Goal: Task Accomplishment & Management: Use online tool/utility

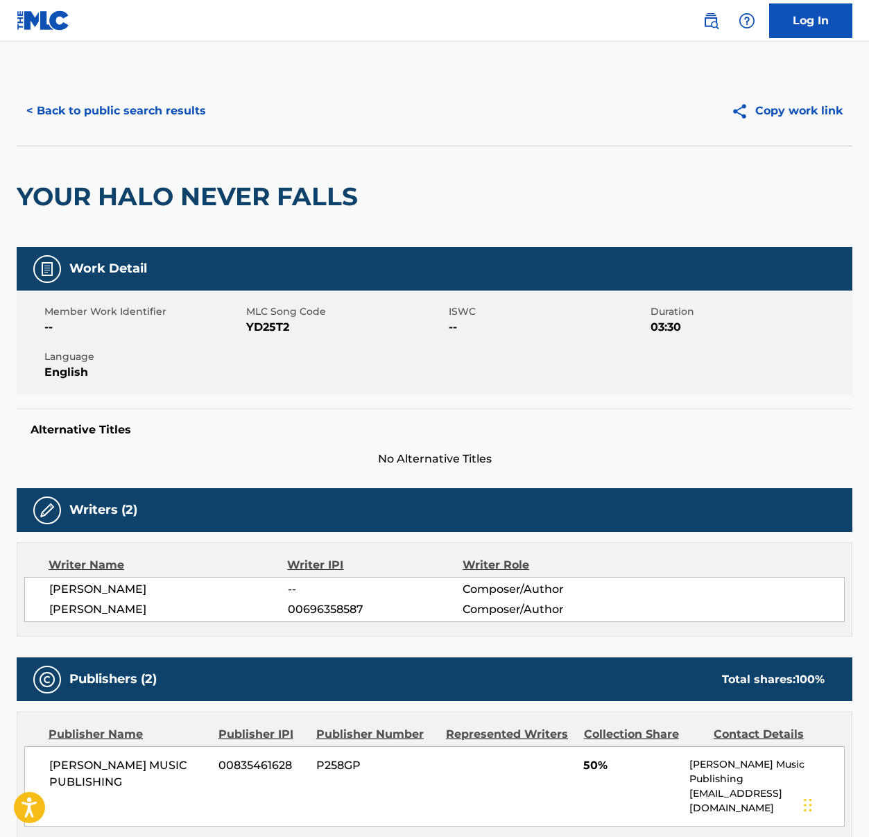
click at [813, 27] on link "Log In" at bounding box center [810, 20] width 83 height 35
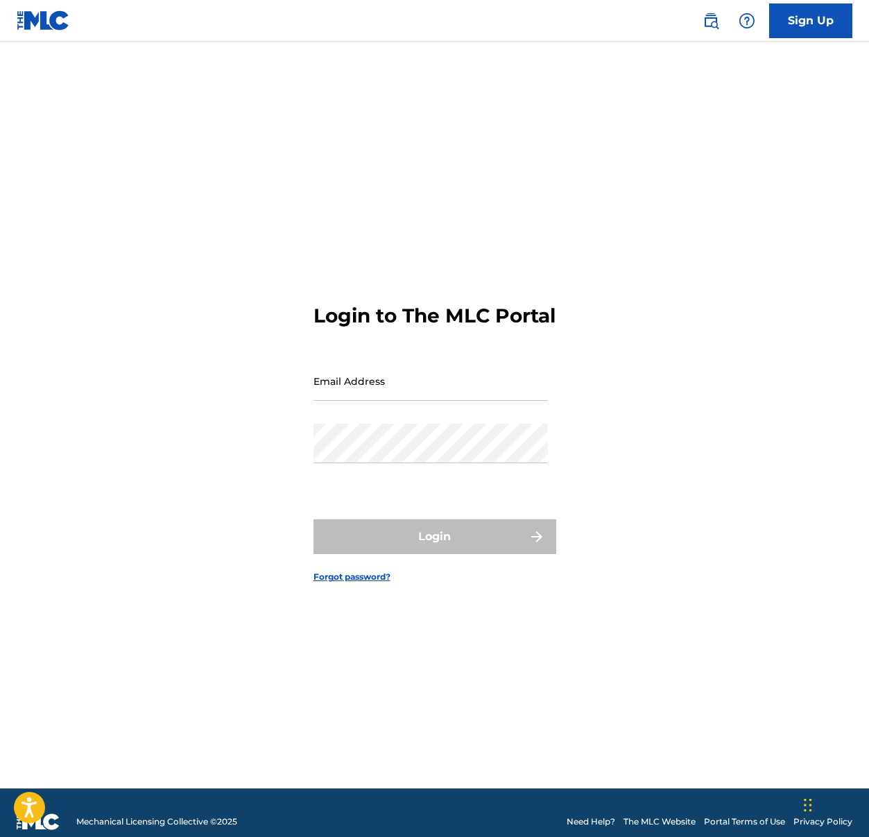
click at [434, 380] on input "Email Address" at bounding box center [430, 381] width 234 height 40
type input "[EMAIL_ADDRESS][DOMAIN_NAME]"
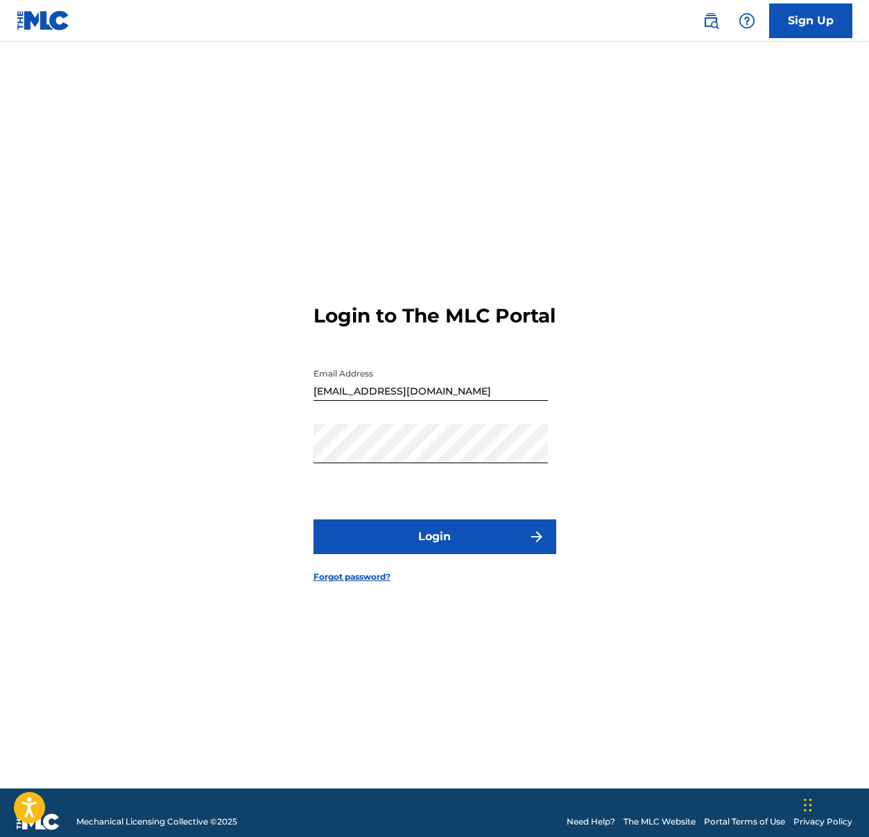
click at [374, 536] on button "Login" at bounding box center [434, 536] width 243 height 35
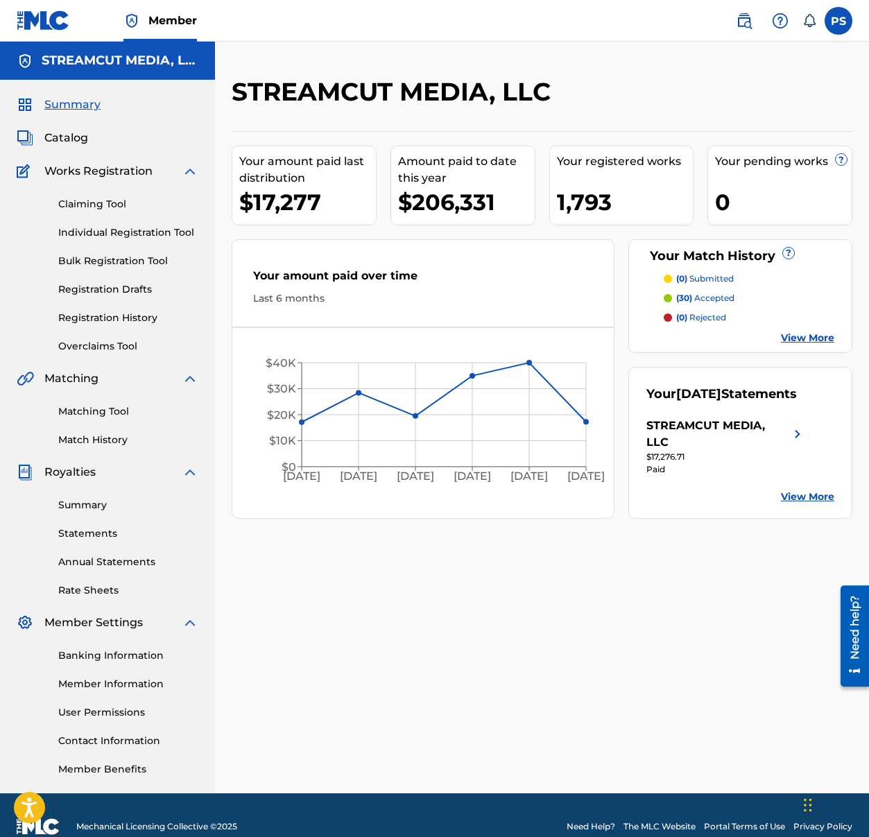
click at [68, 204] on link "Claiming Tool" at bounding box center [128, 204] width 140 height 15
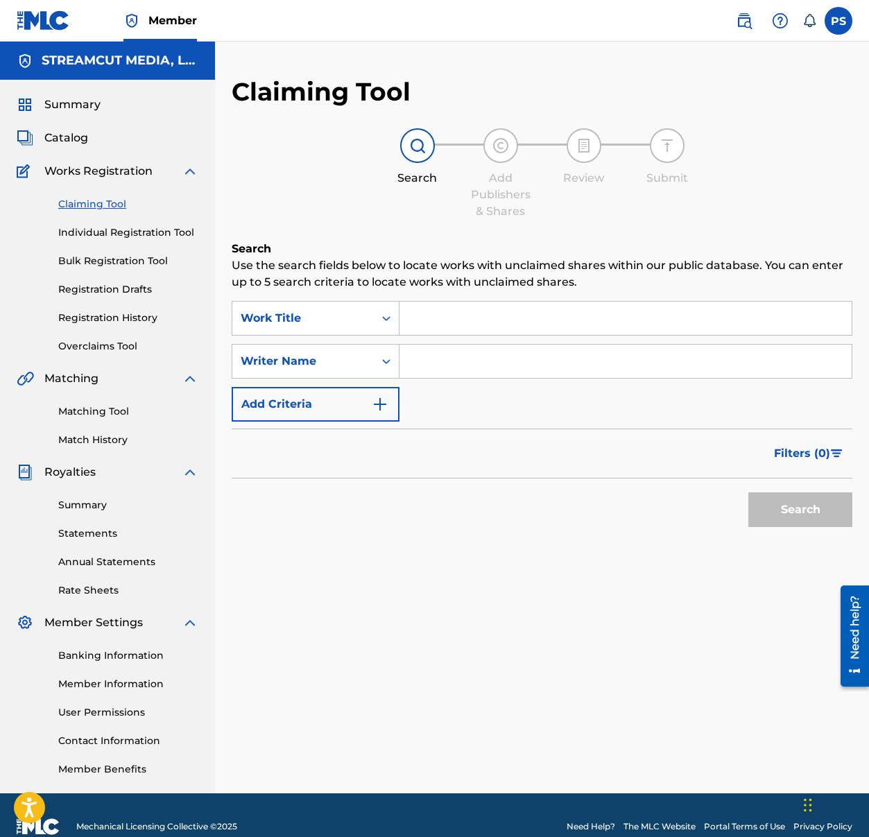
click at [454, 317] on input "Search Form" at bounding box center [625, 318] width 452 height 33
click at [98, 206] on link "Claiming Tool" at bounding box center [128, 204] width 140 height 15
click at [292, 305] on div "Work Title" at bounding box center [302, 318] width 141 height 26
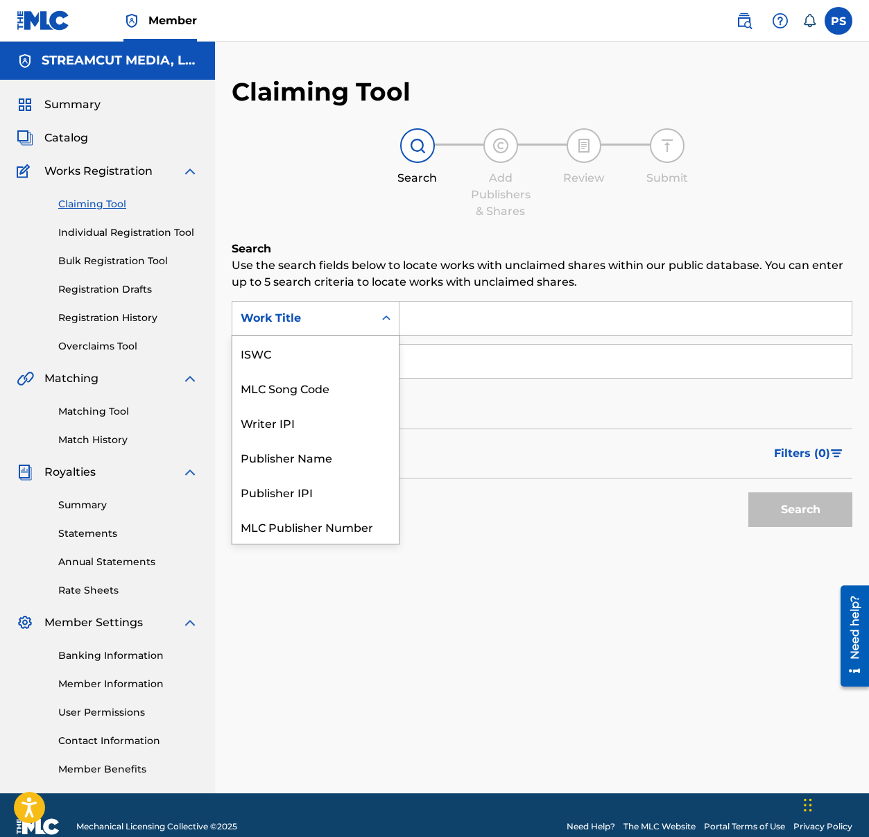
scroll to position [35, 0]
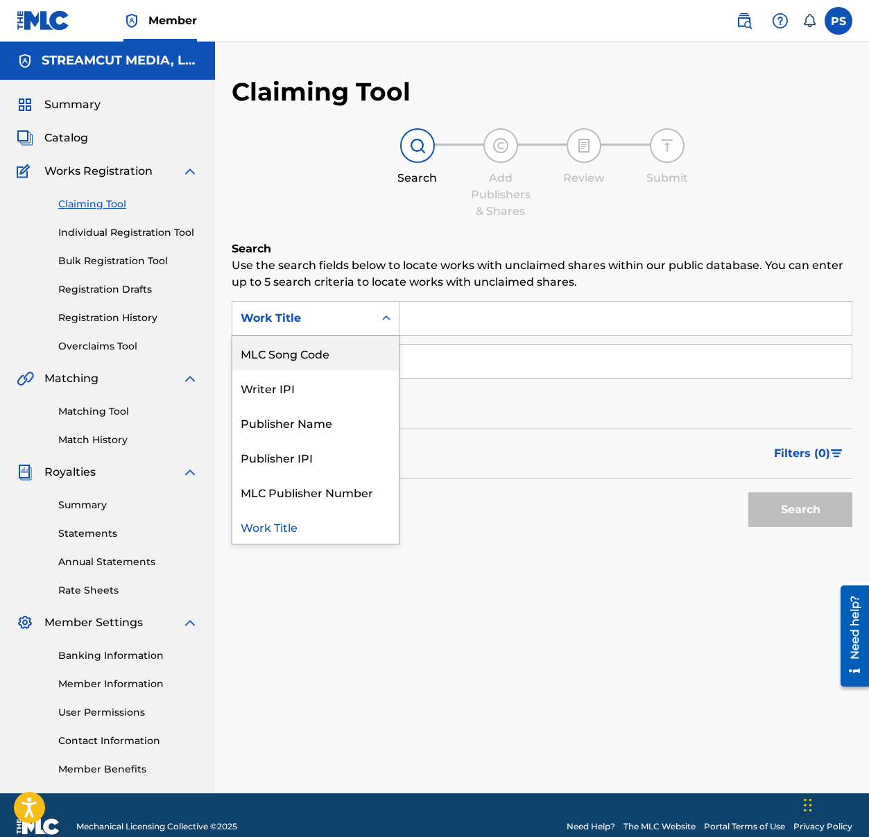
click at [295, 354] on div "MLC Song Code" at bounding box center [315, 353] width 166 height 35
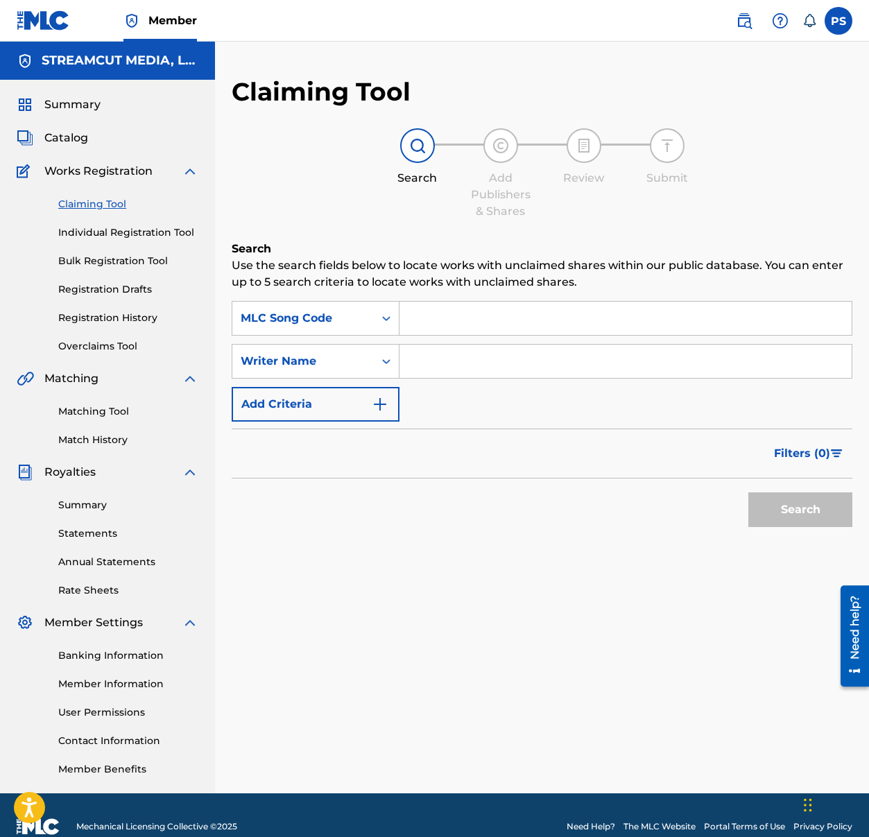
click at [442, 322] on input "Search Form" at bounding box center [625, 318] width 452 height 33
paste input "2E536U"
type input "2E536U"
click at [783, 515] on button "Search" at bounding box center [800, 509] width 104 height 35
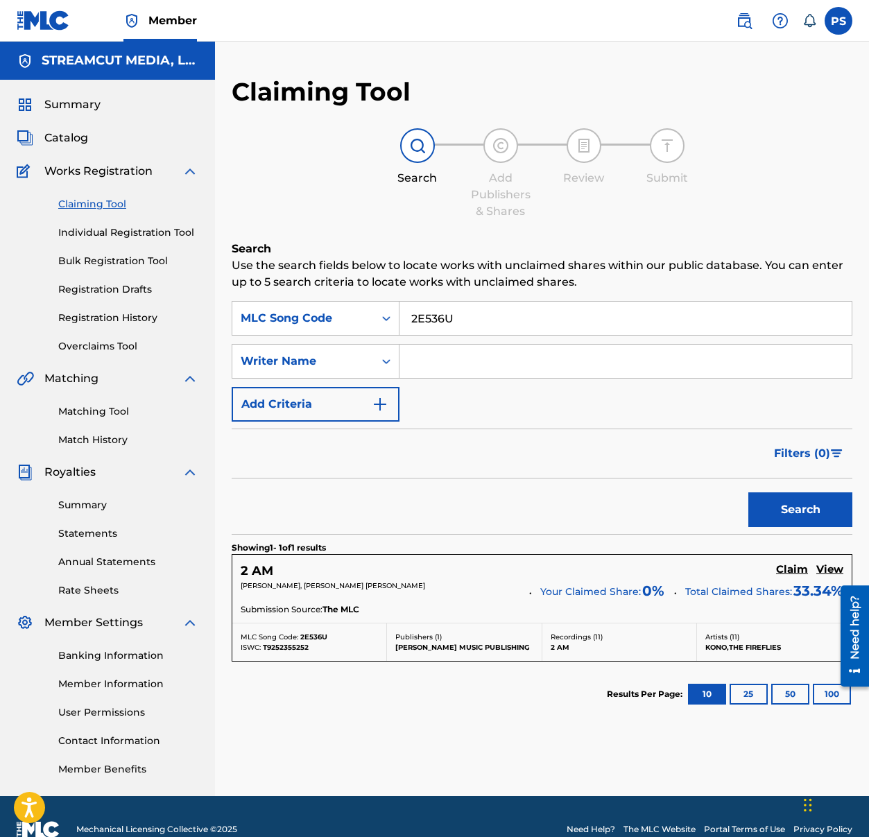
click at [792, 569] on h5 "Claim" at bounding box center [792, 569] width 32 height 13
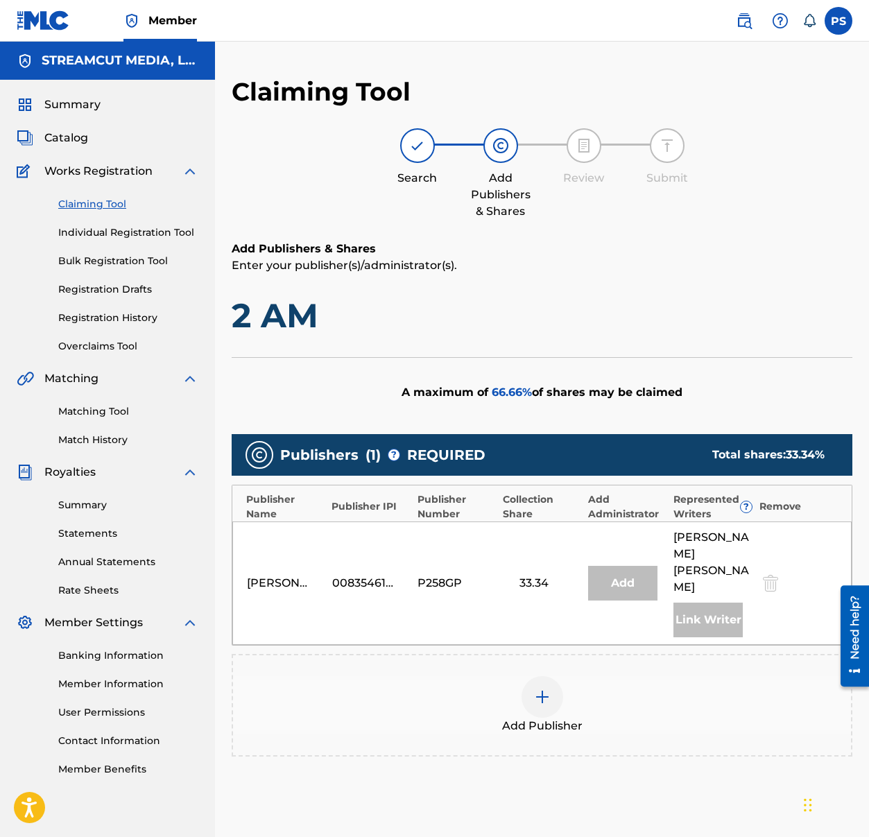
click at [422, 537] on div "[PERSON_NAME] MUSIC PUBLISHING 00835461628 P258GP 33.34 Add [PERSON_NAME] Link …" at bounding box center [541, 582] width 619 height 123
click at [500, 676] on div "Add Publisher" at bounding box center [542, 705] width 618 height 58
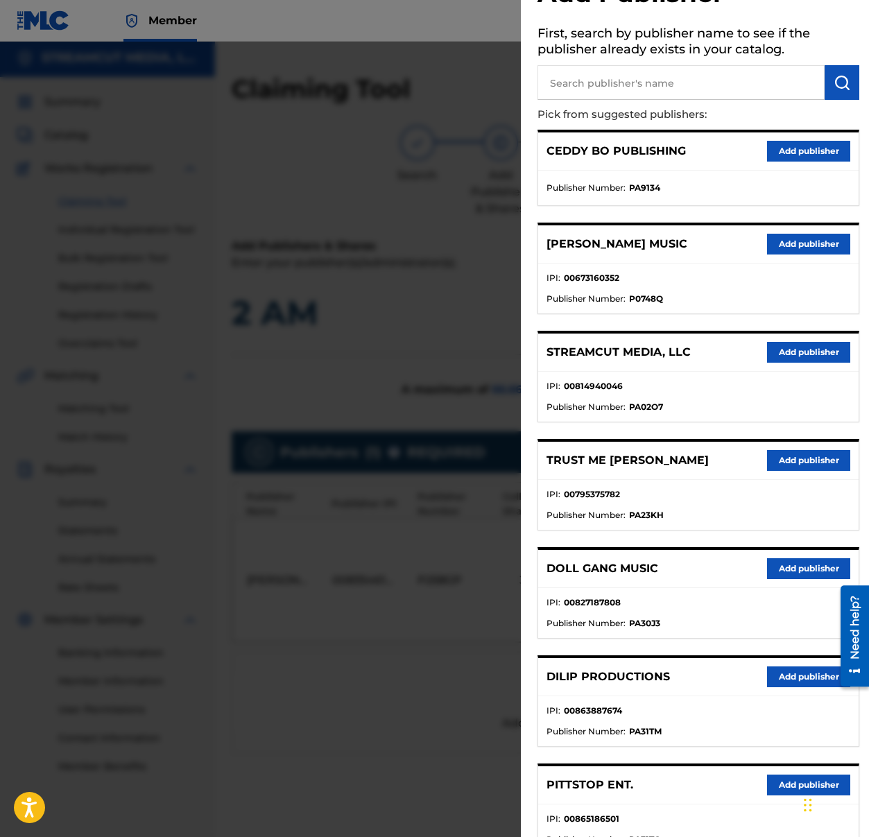
scroll to position [0, 0]
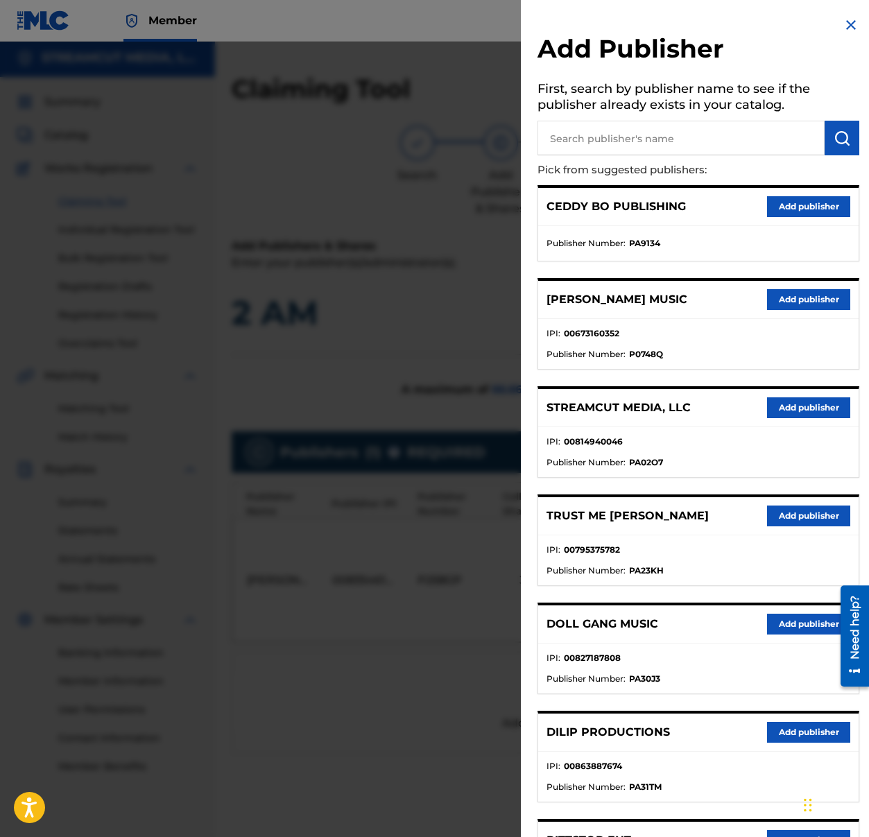
click at [394, 540] on div at bounding box center [434, 460] width 869 height 837
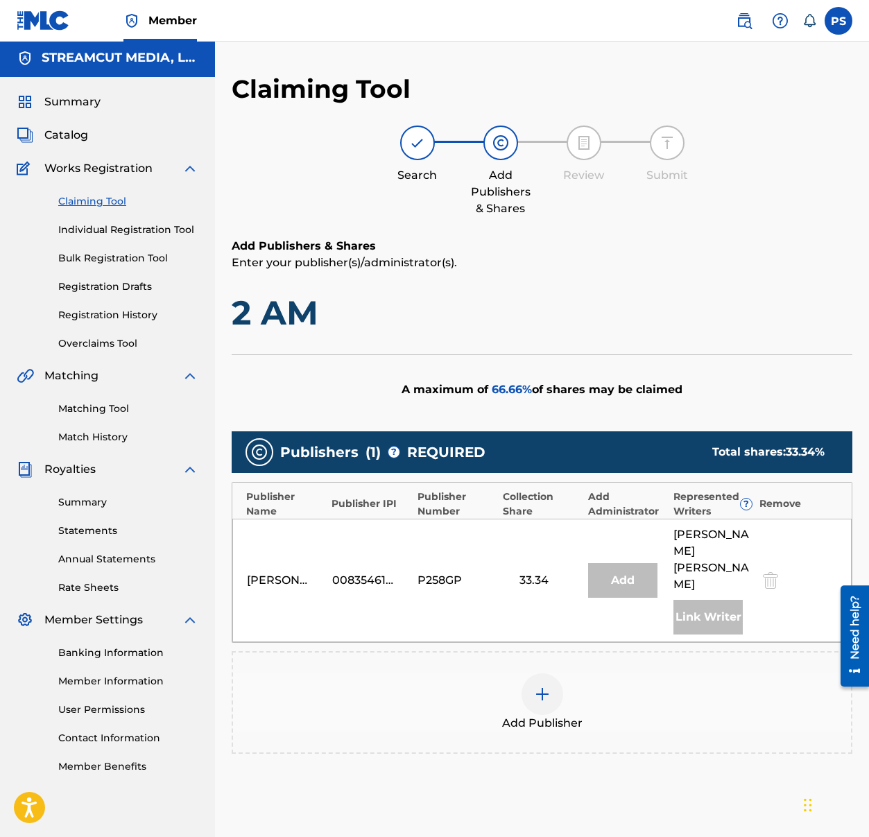
click at [530, 673] on div at bounding box center [542, 694] width 42 height 42
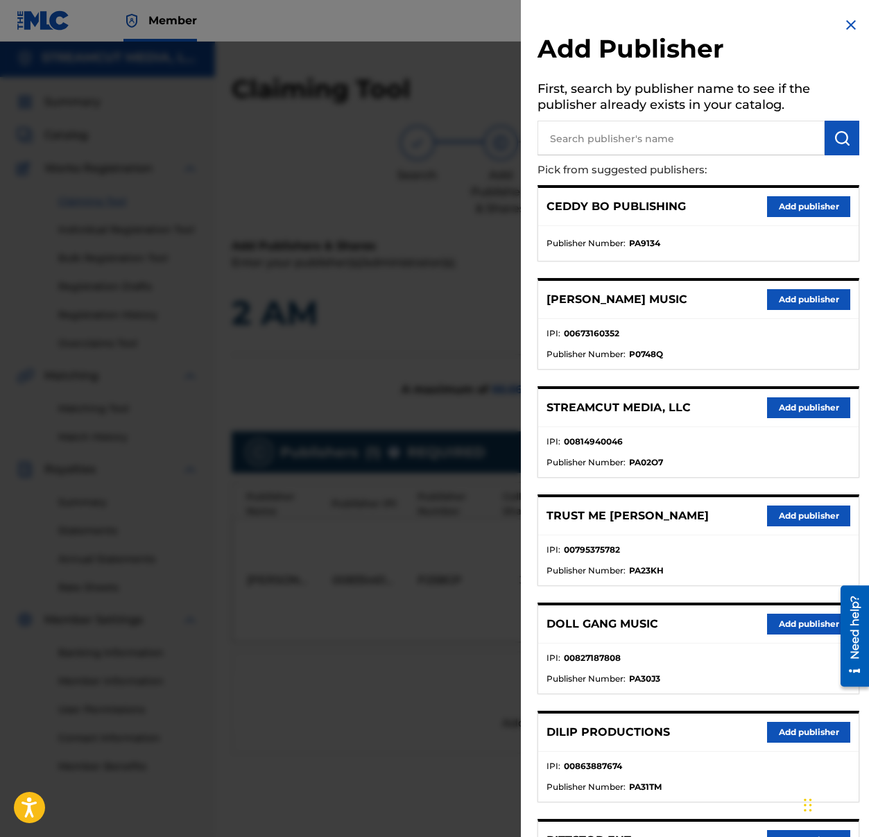
click at [793, 414] on button "Add publisher" at bounding box center [808, 407] width 83 height 21
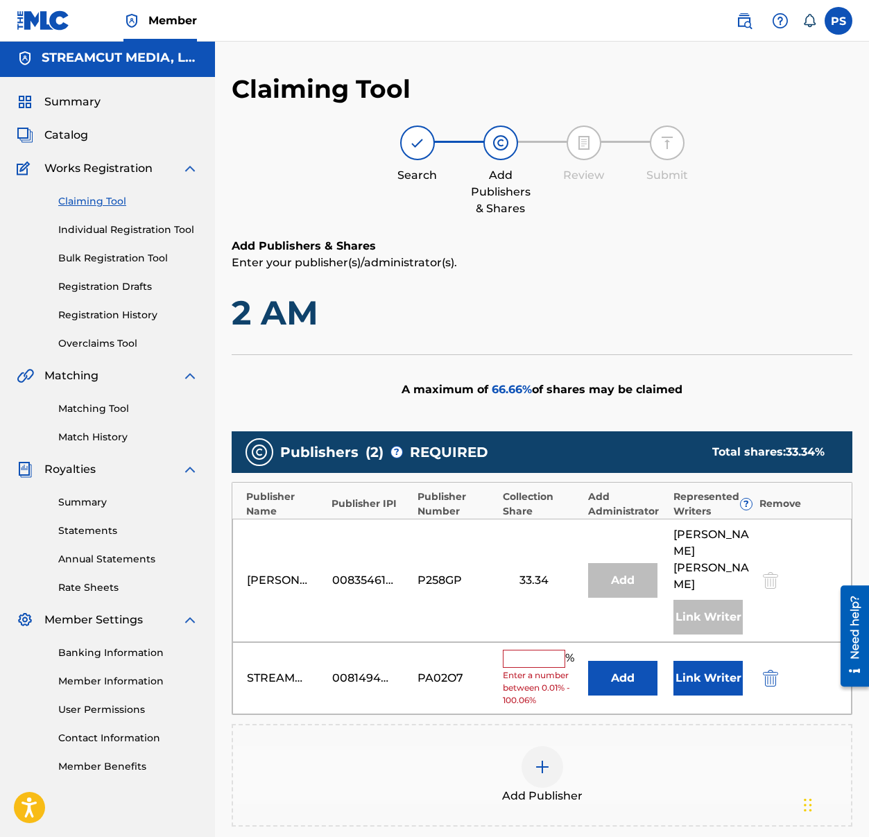
click at [777, 670] on img "submit" at bounding box center [770, 678] width 15 height 17
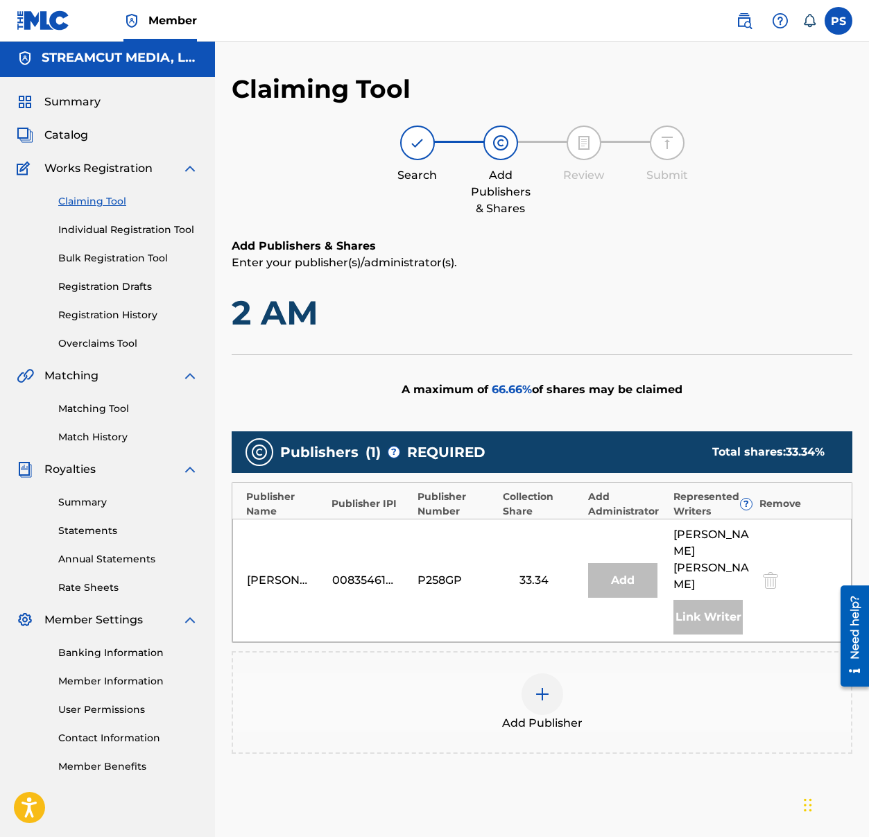
click at [747, 561] on div "[PERSON_NAME] Link Writer" at bounding box center [712, 580] width 78 height 108
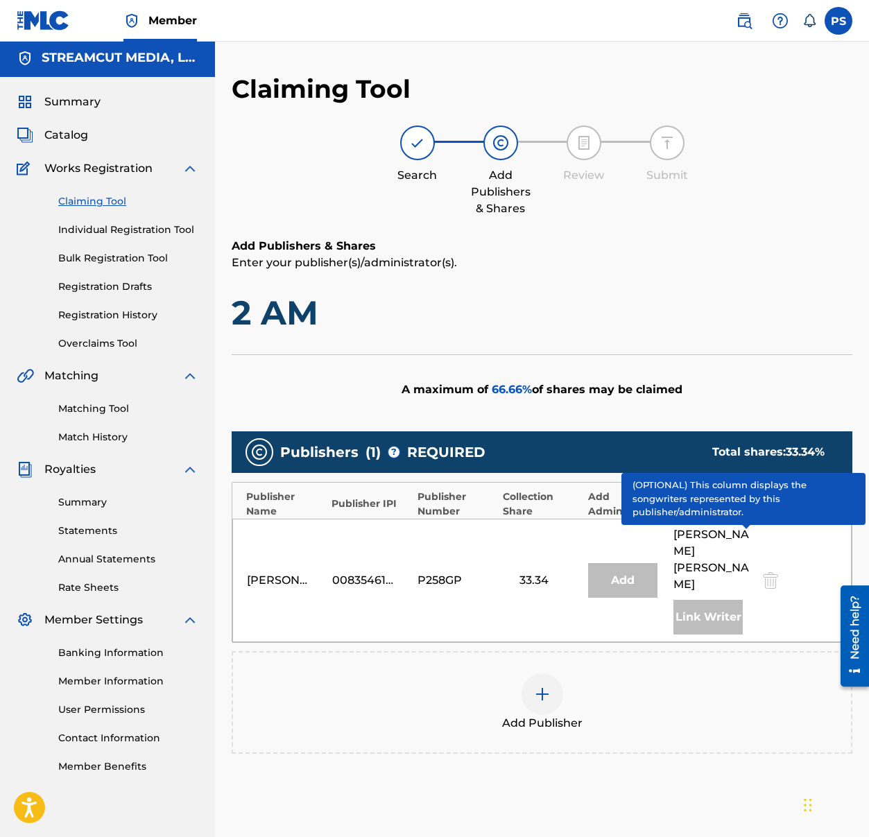
click at [747, 506] on span "?" at bounding box center [746, 504] width 11 height 11
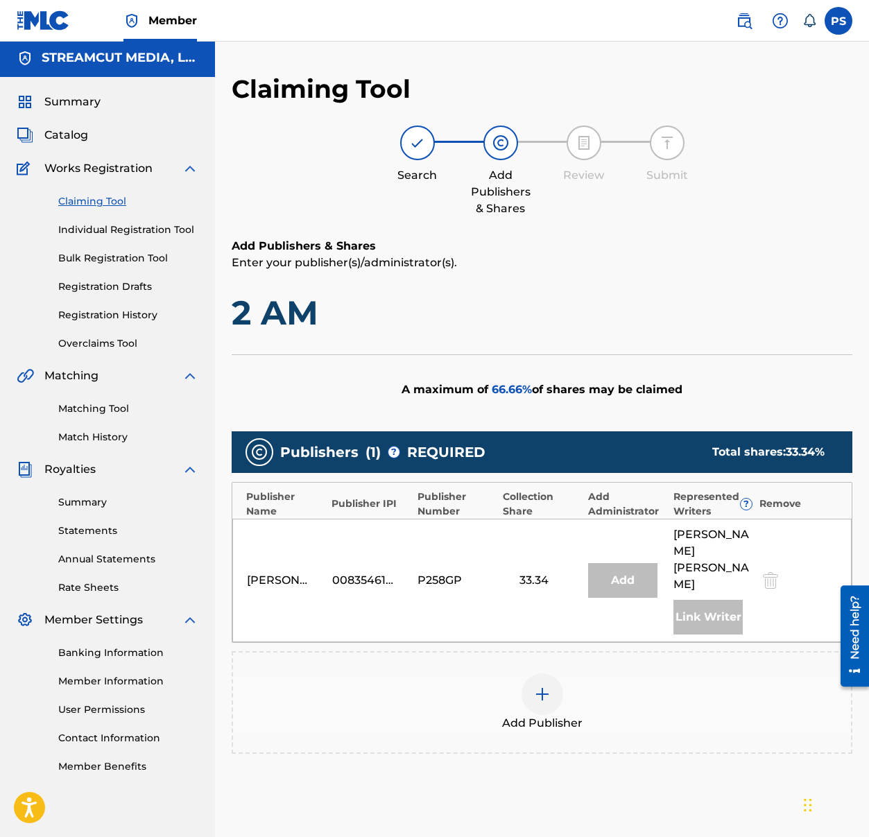
click at [78, 405] on link "Matching Tool" at bounding box center [128, 408] width 140 height 15
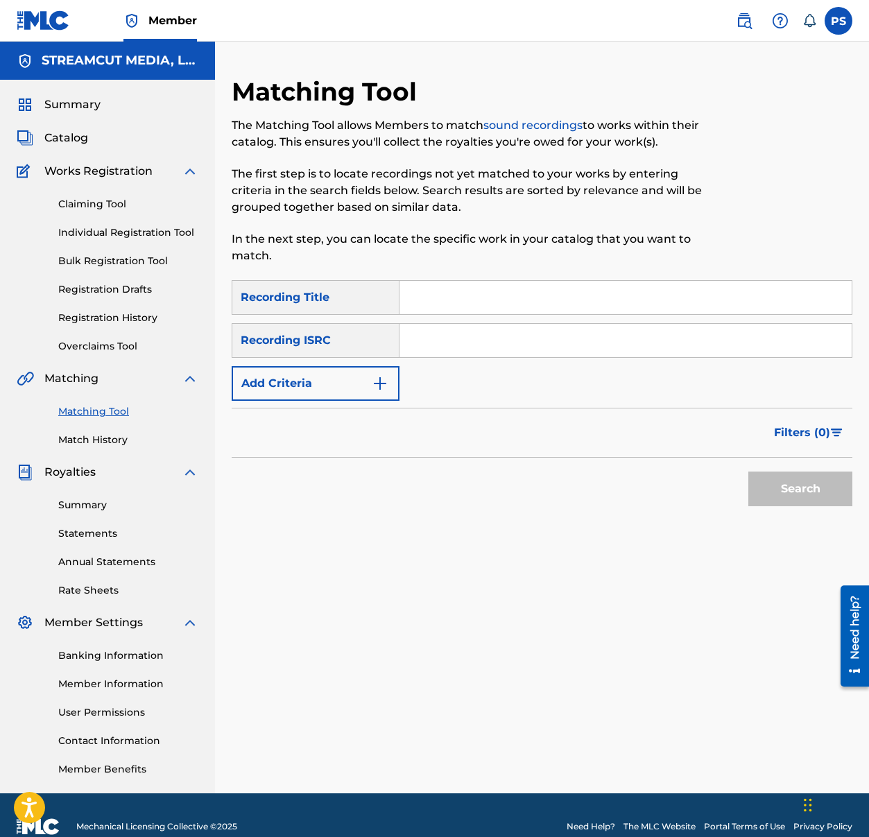
click at [96, 232] on link "Individual Registration Tool" at bounding box center [128, 232] width 140 height 15
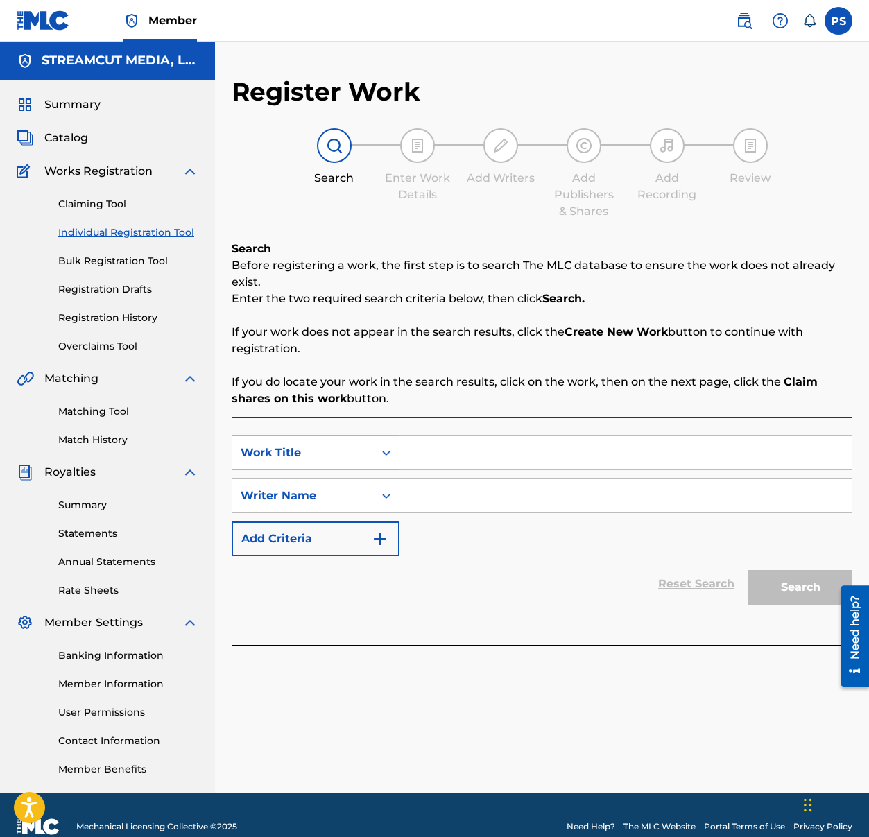
click at [382, 451] on icon "Search Form" at bounding box center [386, 453] width 14 height 14
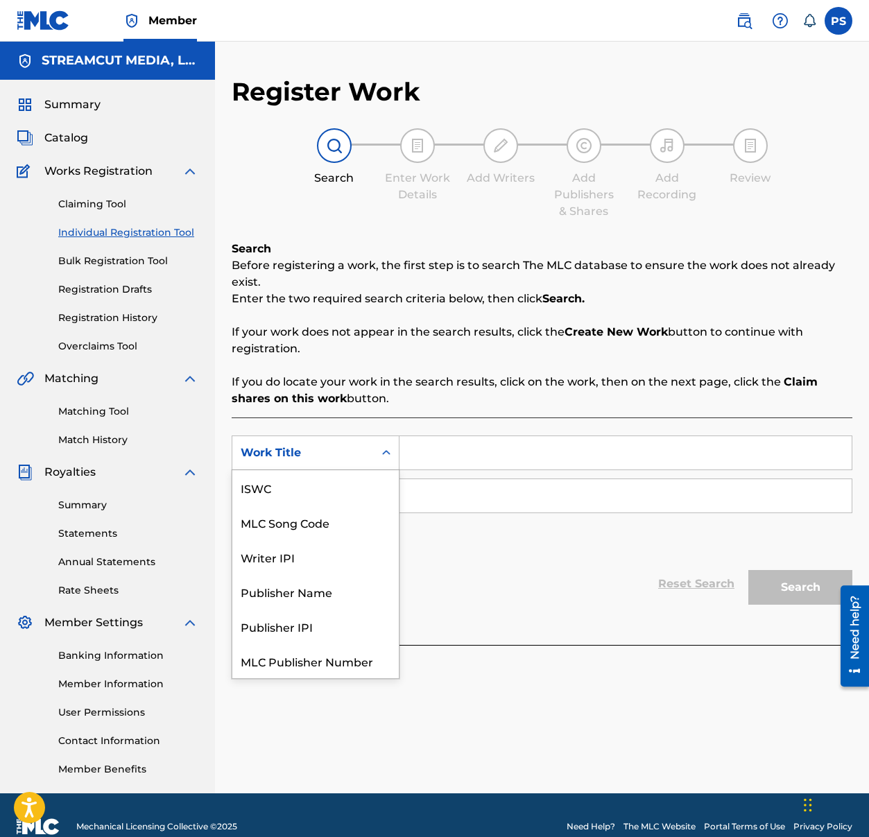
scroll to position [35, 0]
click at [364, 483] on div "MLC Song Code" at bounding box center [315, 487] width 166 height 35
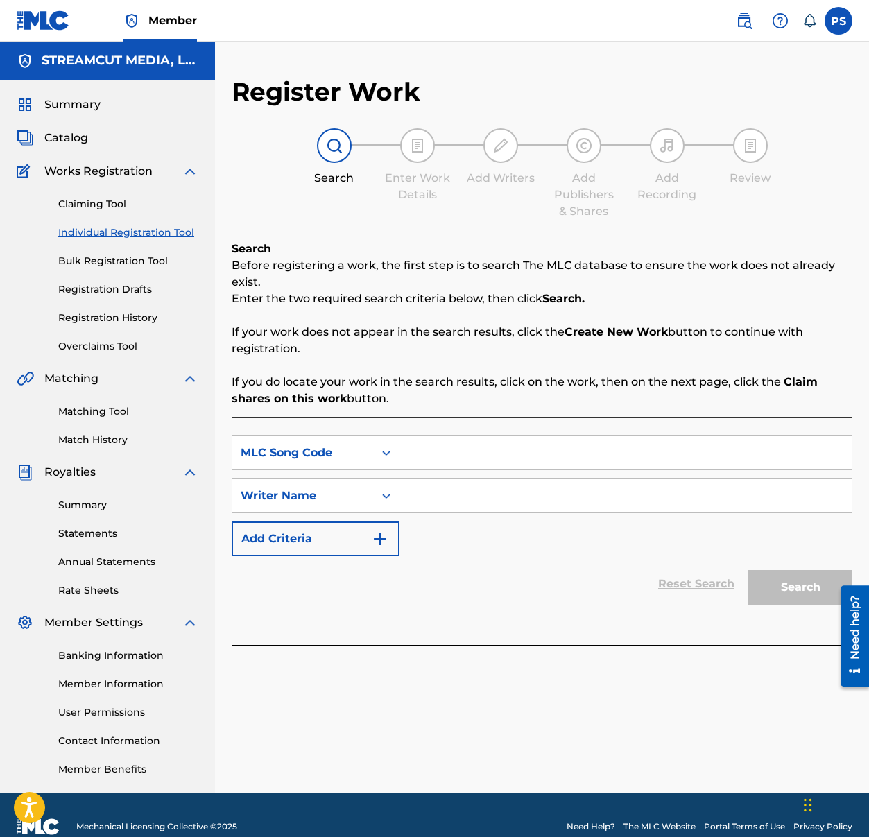
click at [443, 458] on input "Search Form" at bounding box center [625, 452] width 452 height 33
paste input "2E536U"
type input "2E536U"
click at [313, 588] on div "Reset Search Search" at bounding box center [542, 583] width 621 height 55
click at [372, 498] on div "Writer Name" at bounding box center [302, 496] width 141 height 26
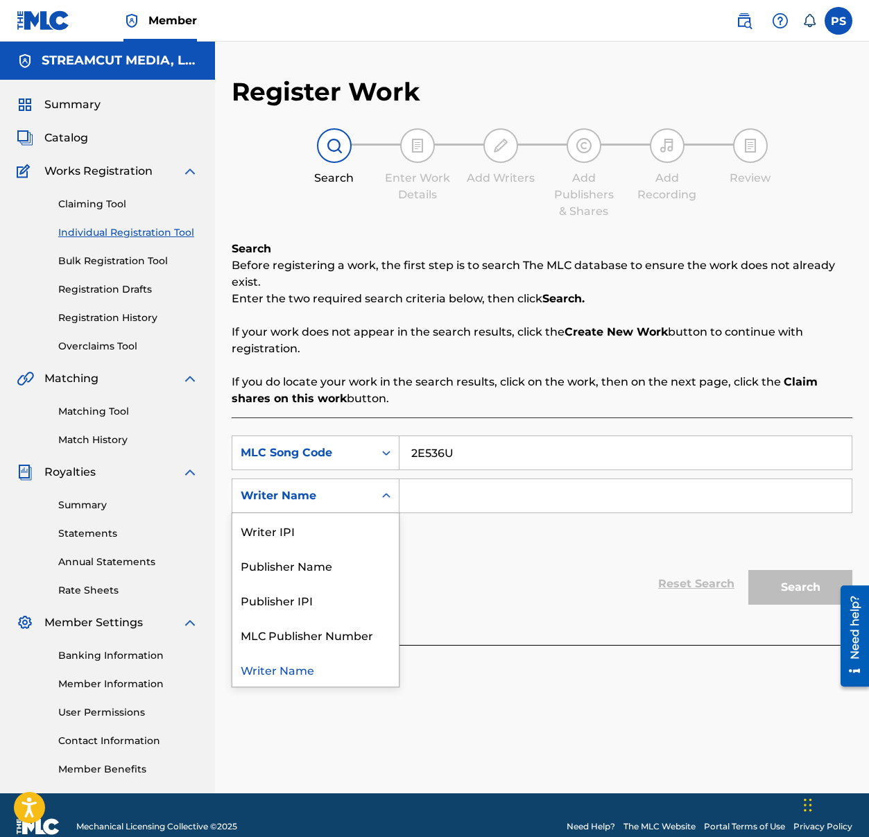
click at [277, 677] on div "Writer Name" at bounding box center [315, 669] width 166 height 35
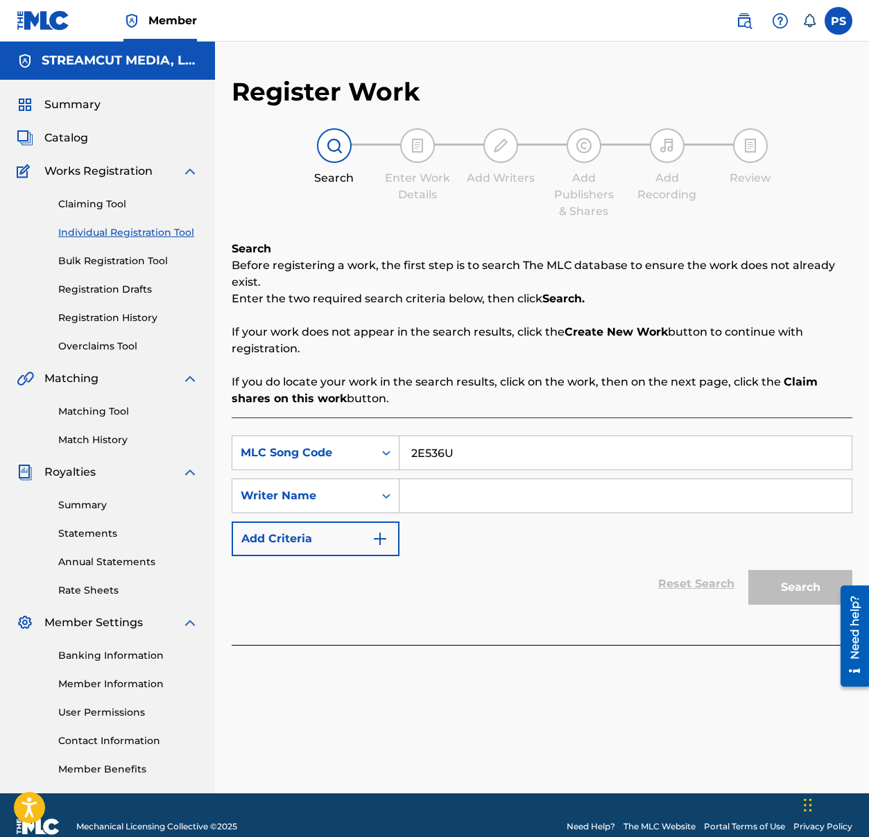
click at [437, 505] on input "Search Form" at bounding box center [625, 495] width 452 height 33
paste input "[PERSON_NAME]"
type input "[PERSON_NAME]"
click at [773, 587] on button "Search" at bounding box center [800, 587] width 104 height 35
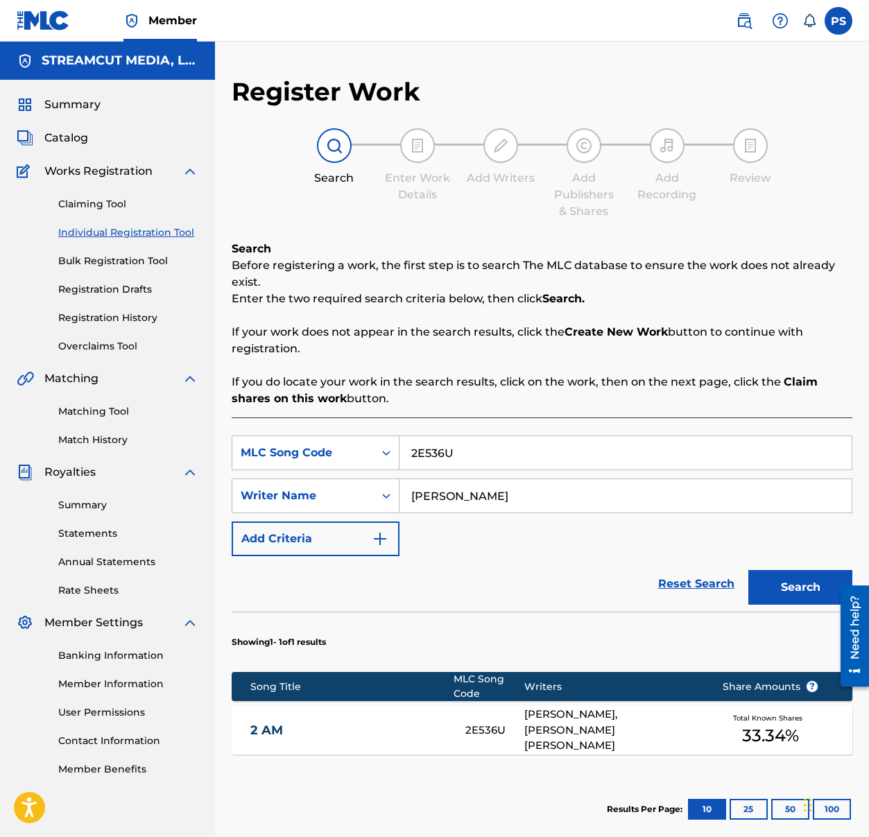
click at [475, 711] on div "2 AM 2E536U [PERSON_NAME], [PERSON_NAME] [PERSON_NAME] Total Known Shares 33.34…" at bounding box center [542, 730] width 621 height 49
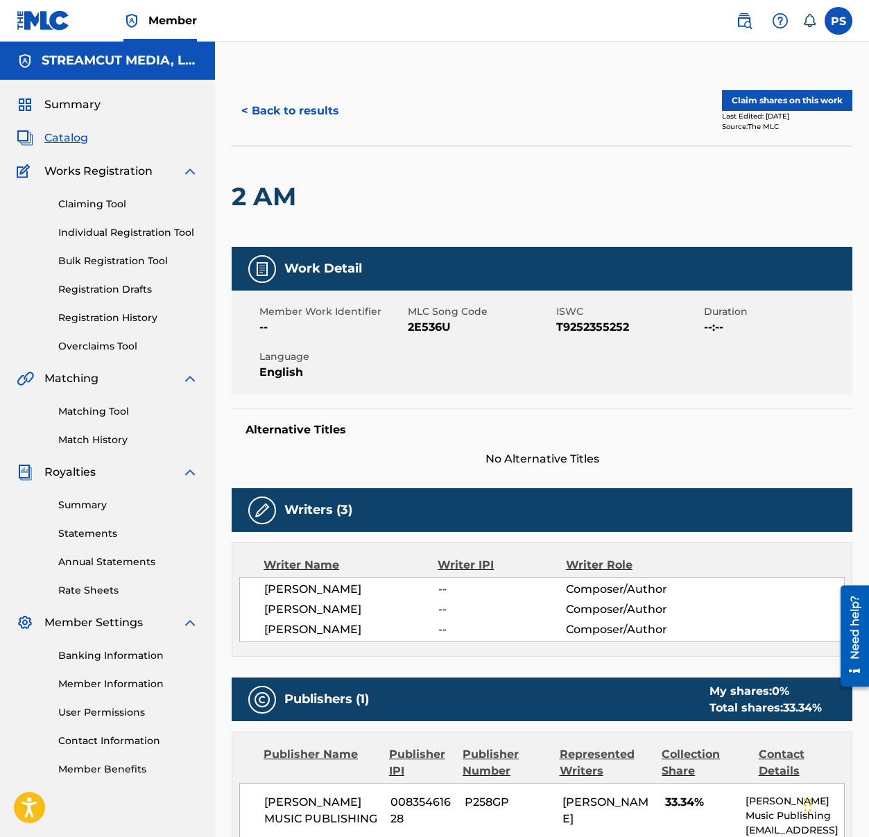
click at [778, 108] on button "Claim shares on this work" at bounding box center [787, 100] width 130 height 21
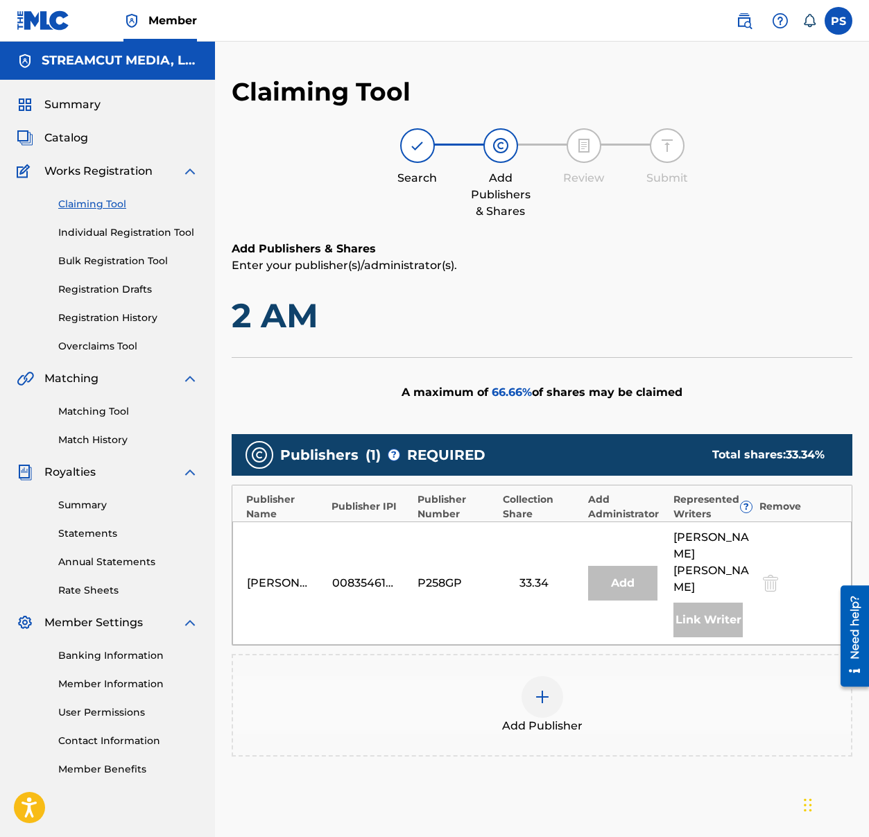
click at [529, 676] on div at bounding box center [542, 697] width 42 height 42
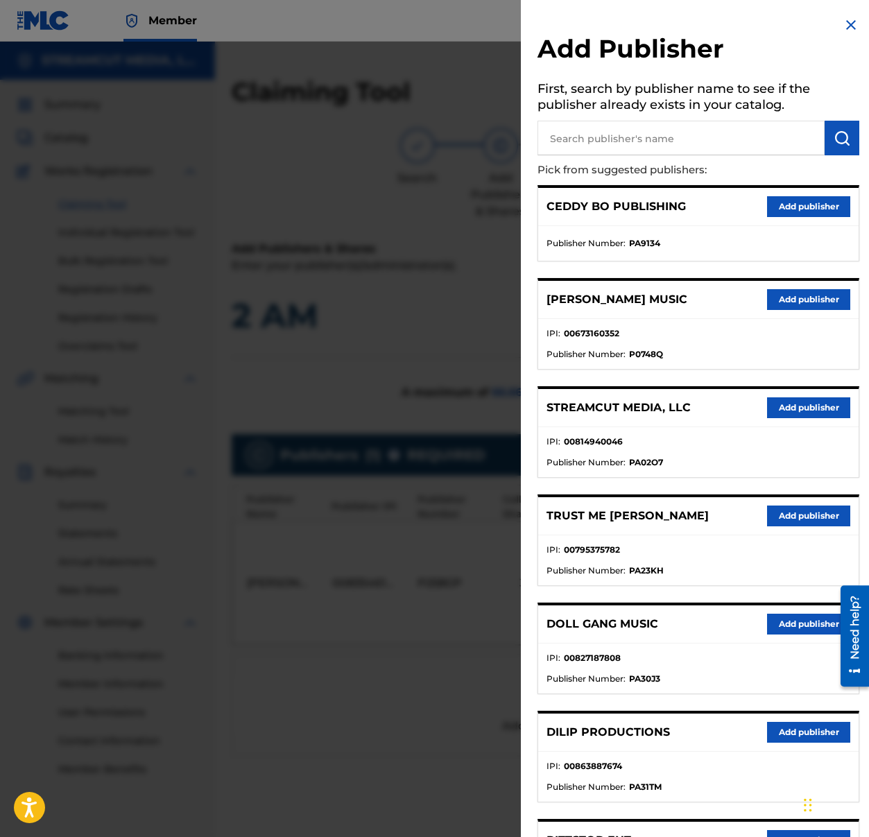
click at [650, 126] on input "text" at bounding box center [680, 138] width 287 height 35
type input "[PERSON_NAME]"
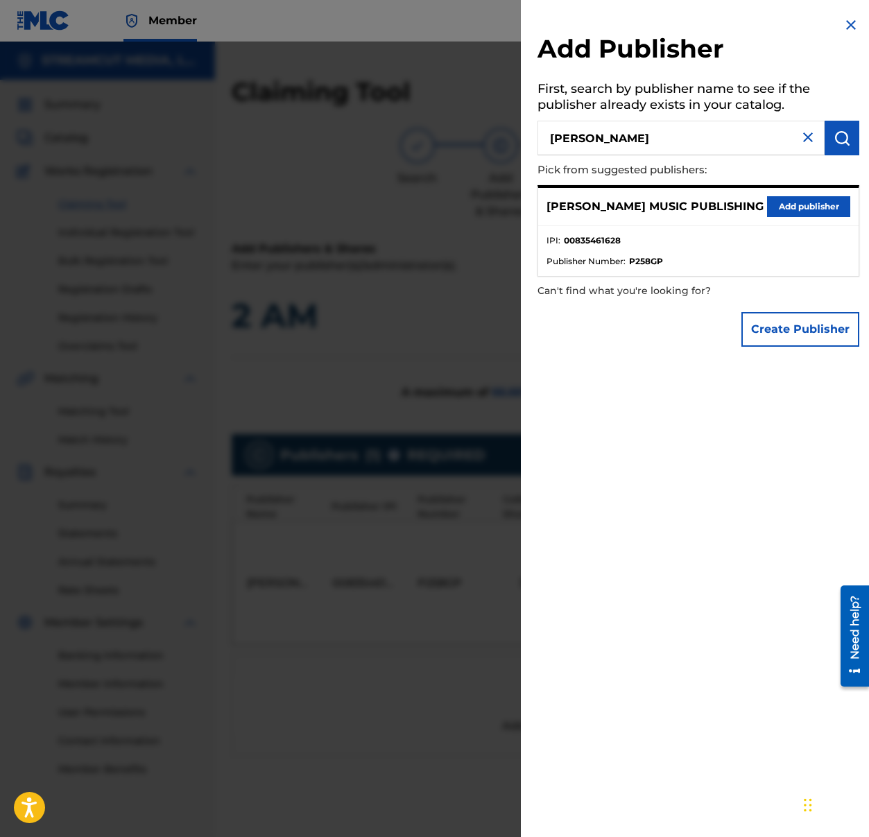
click at [827, 209] on button "Add publisher" at bounding box center [808, 206] width 83 height 21
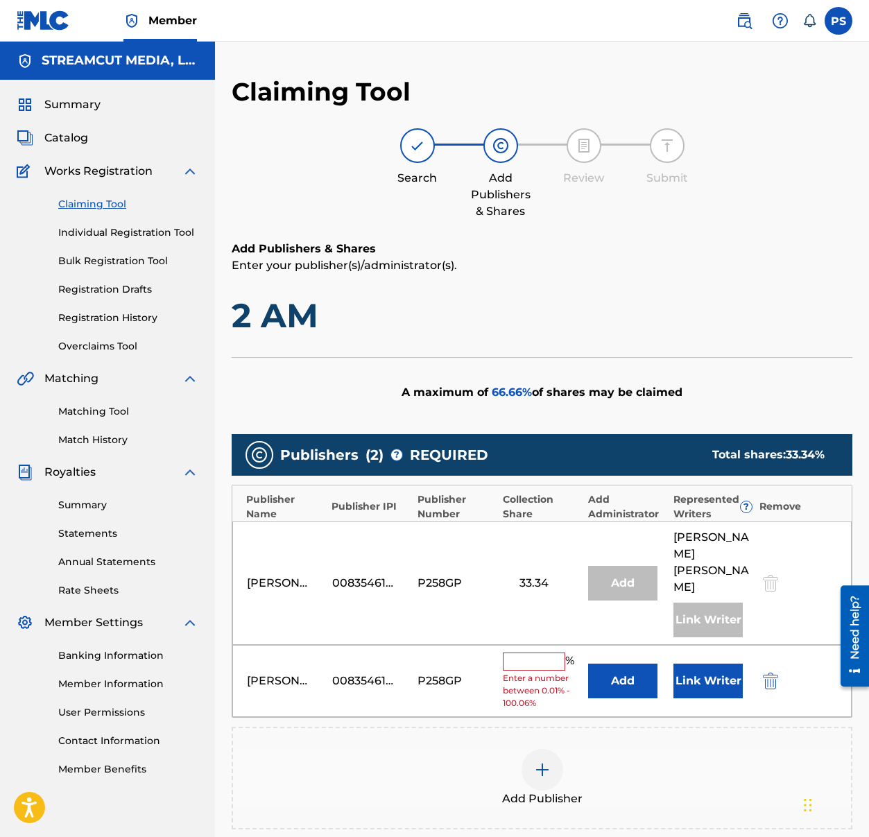
click at [65, 133] on span "Catalog" at bounding box center [66, 138] width 44 height 17
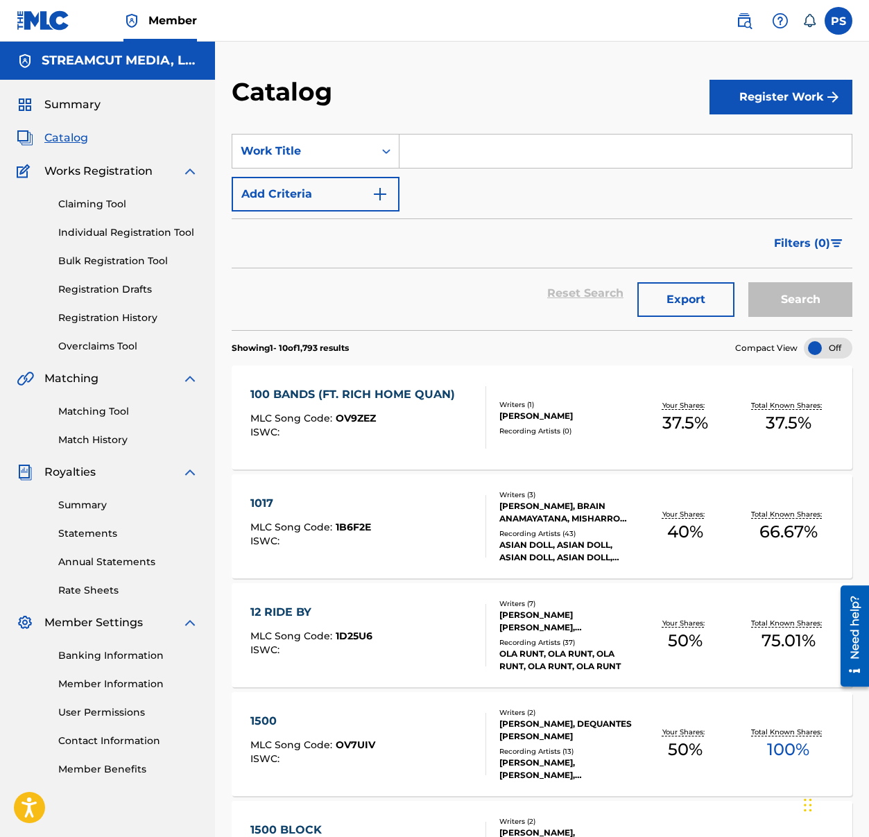
click at [535, 165] on input "Search Form" at bounding box center [625, 151] width 452 height 33
type input "2 am"
click at [748, 282] on button "Search" at bounding box center [800, 299] width 104 height 35
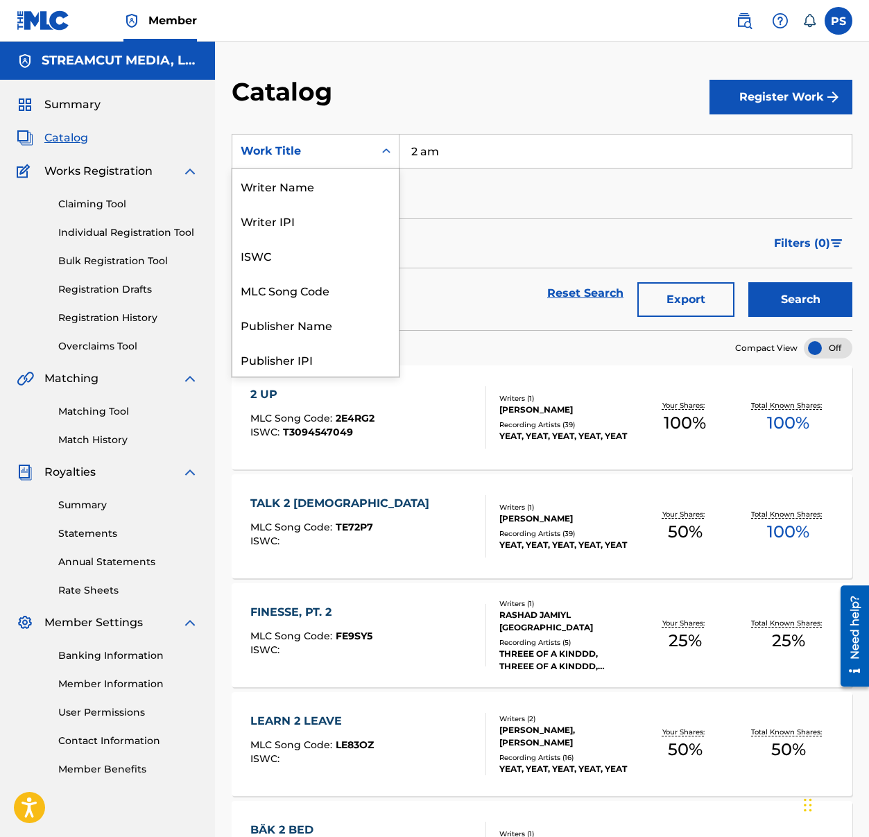
click at [353, 148] on div "Work Title" at bounding box center [303, 151] width 125 height 17
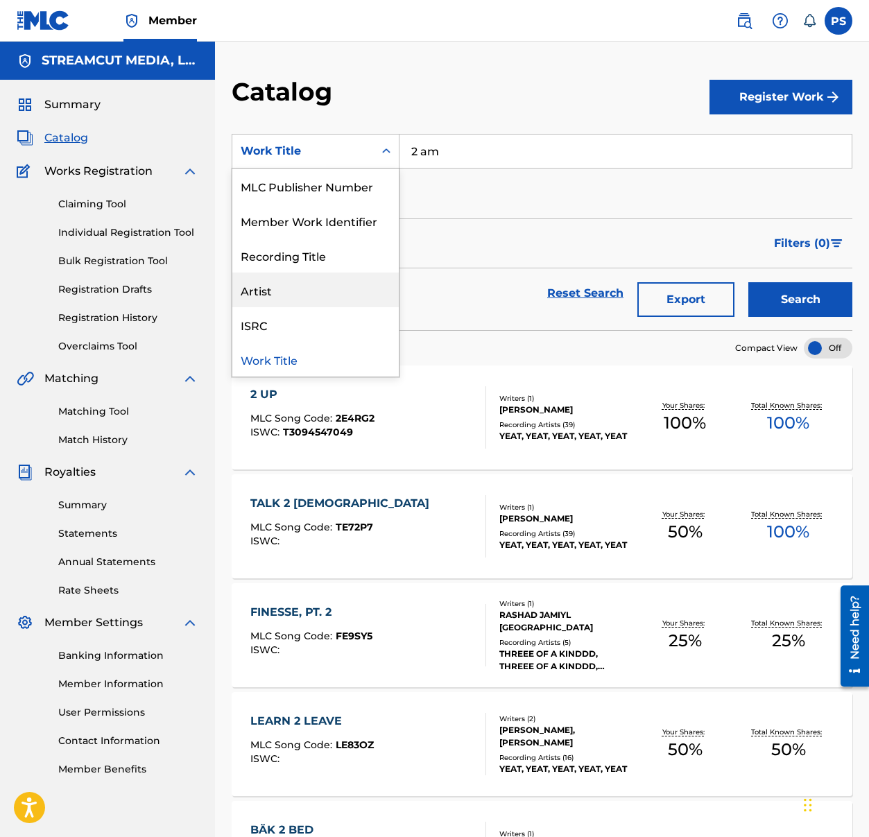
scroll to position [186, 0]
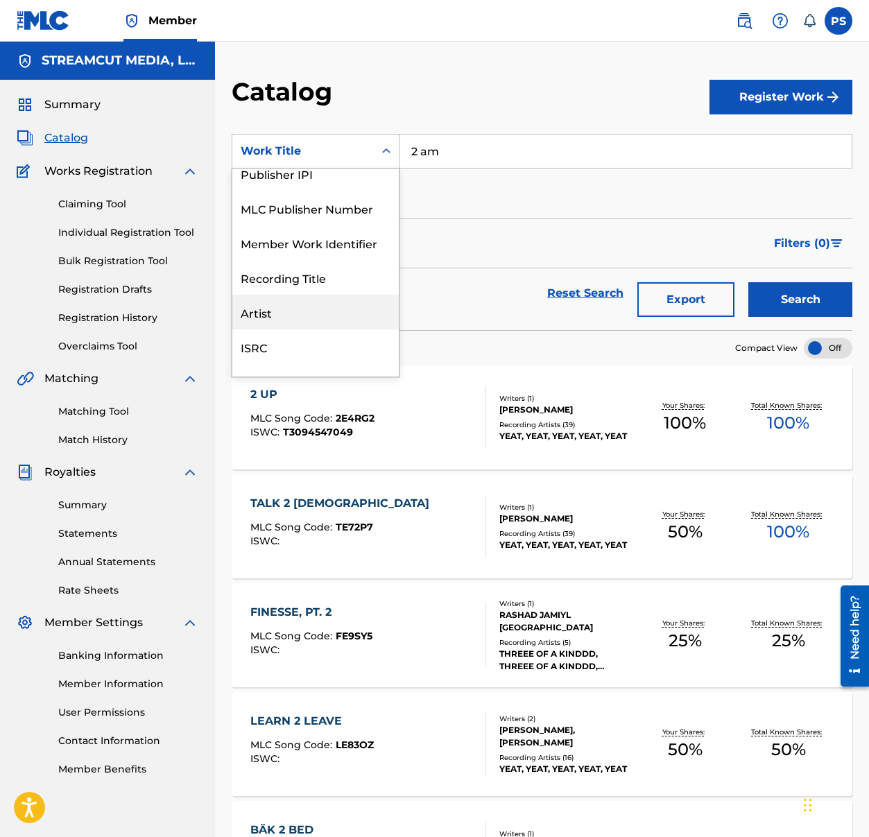
click at [324, 306] on div "Artist" at bounding box center [315, 312] width 166 height 35
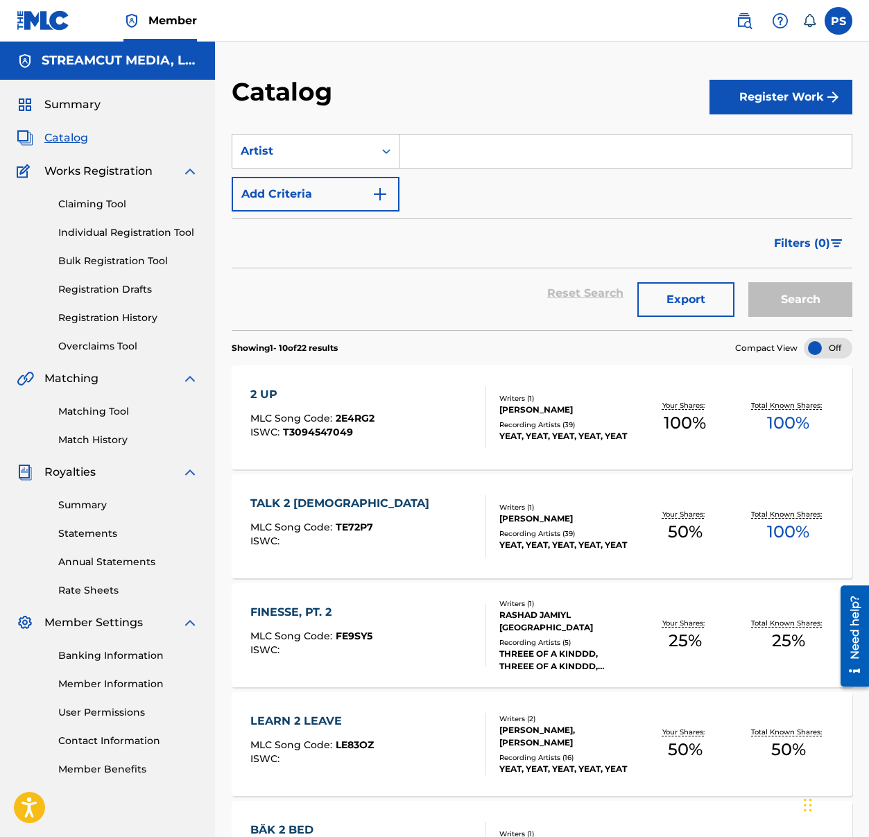
click at [434, 148] on input "Search Form" at bounding box center [625, 151] width 452 height 33
click at [355, 152] on div "Artist" at bounding box center [303, 151] width 125 height 17
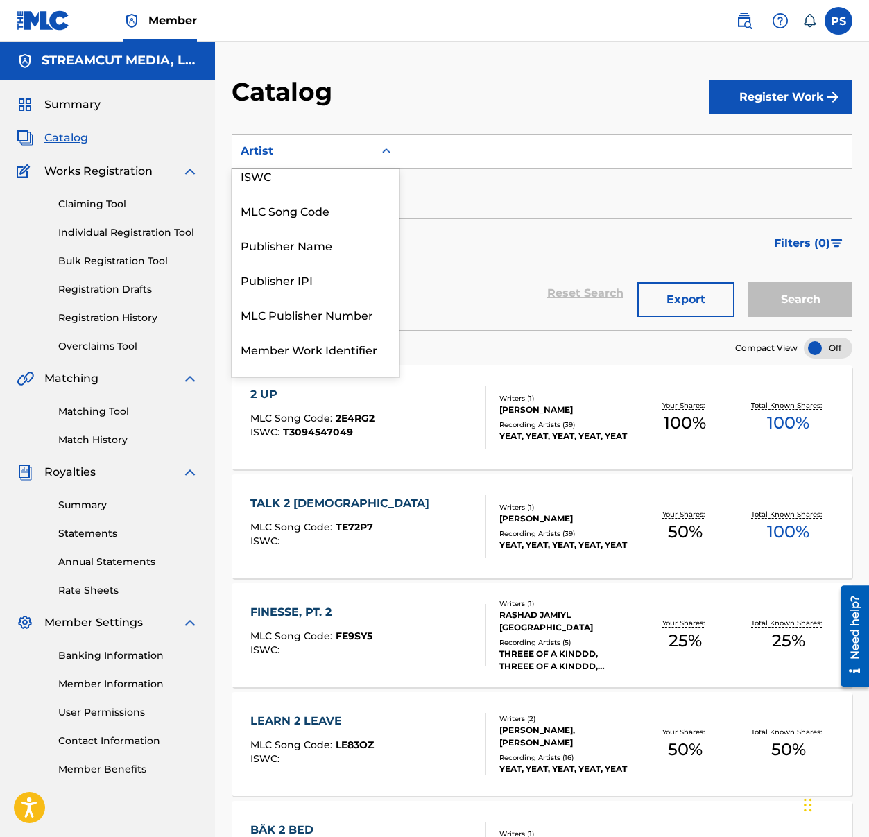
scroll to position [208, 0]
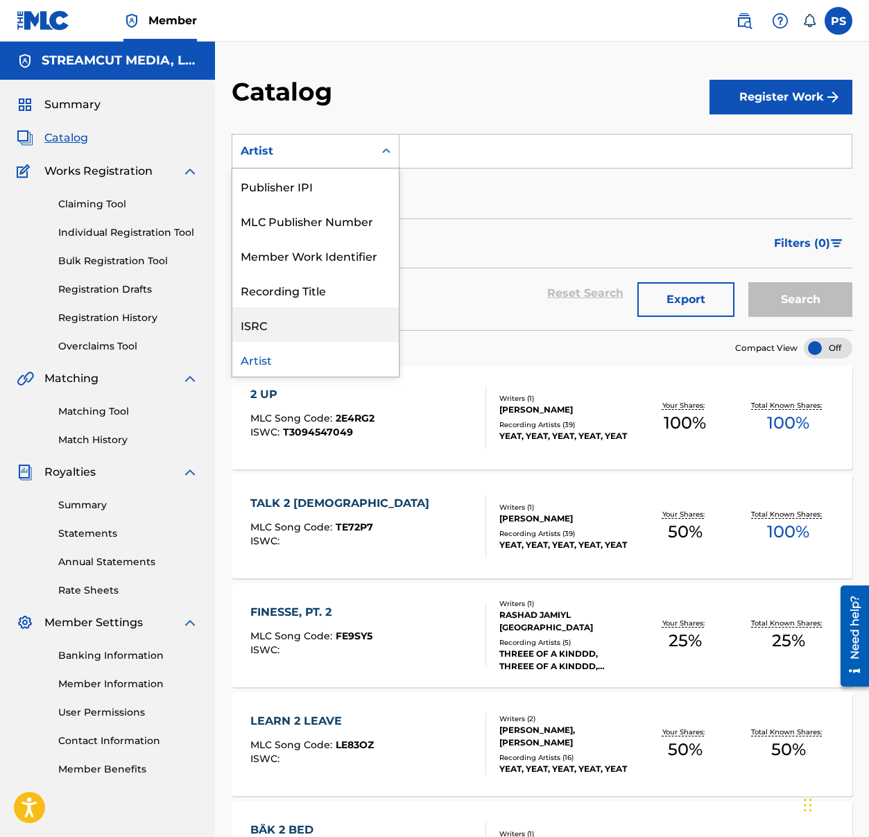
click at [487, 266] on div "Filters ( 0 )" at bounding box center [542, 243] width 621 height 50
click at [349, 154] on div "Artist" at bounding box center [303, 151] width 125 height 17
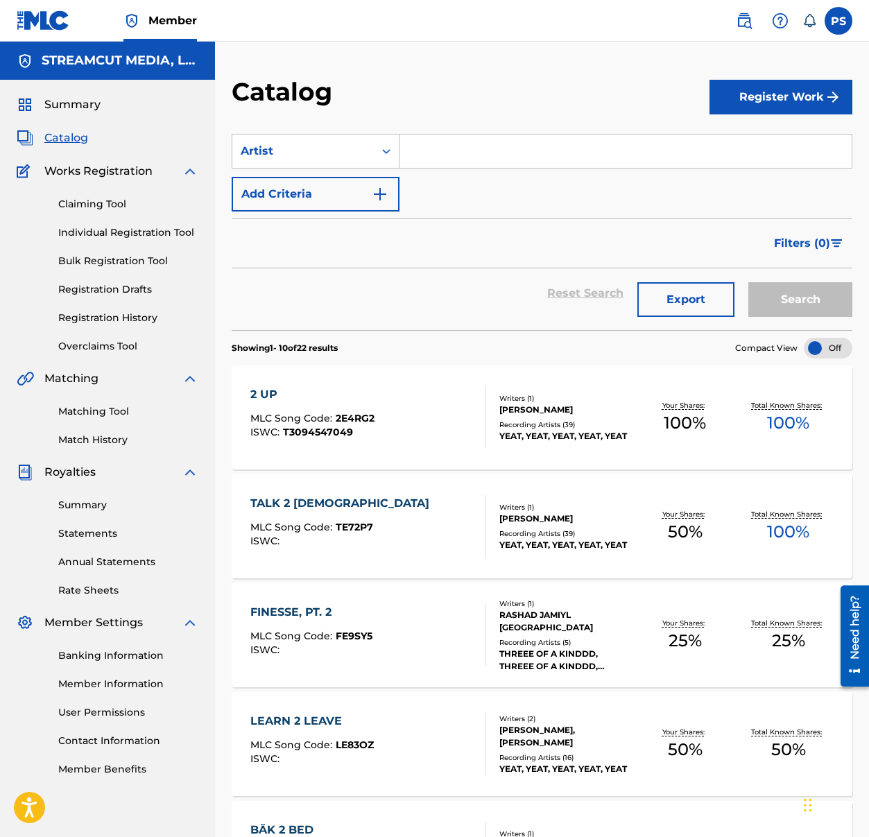
click at [459, 179] on div "SearchWithCriteria5332da2c-53f1-4fbc-b13a-eeba877e8c48 Artist Add Criteria" at bounding box center [542, 173] width 621 height 78
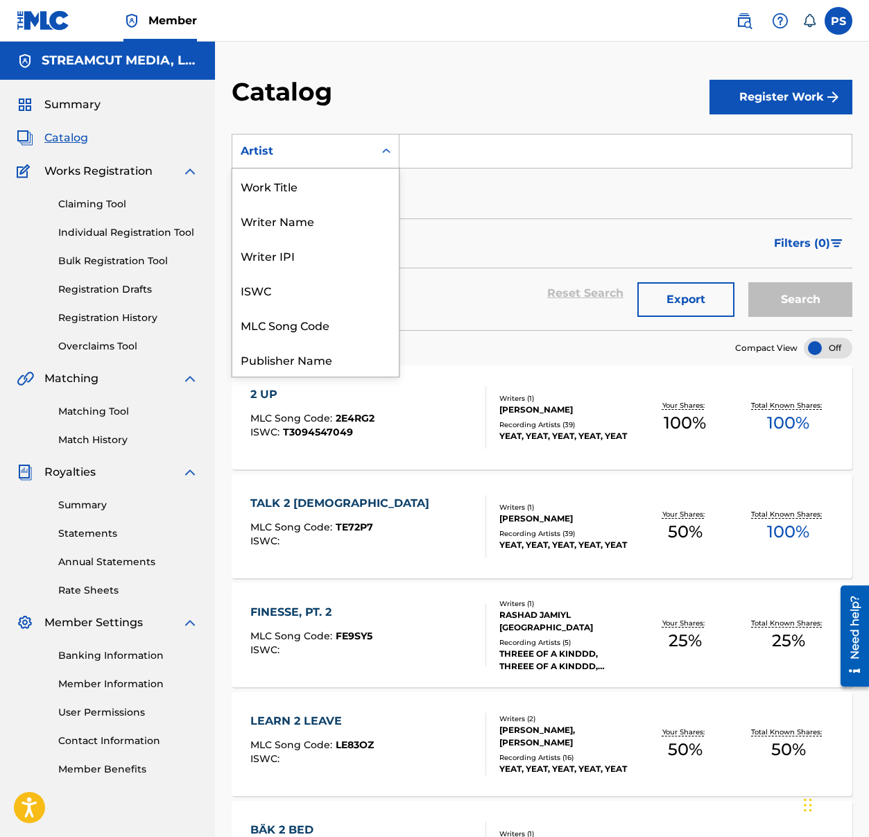
click at [363, 155] on div "Artist" at bounding box center [303, 151] width 125 height 17
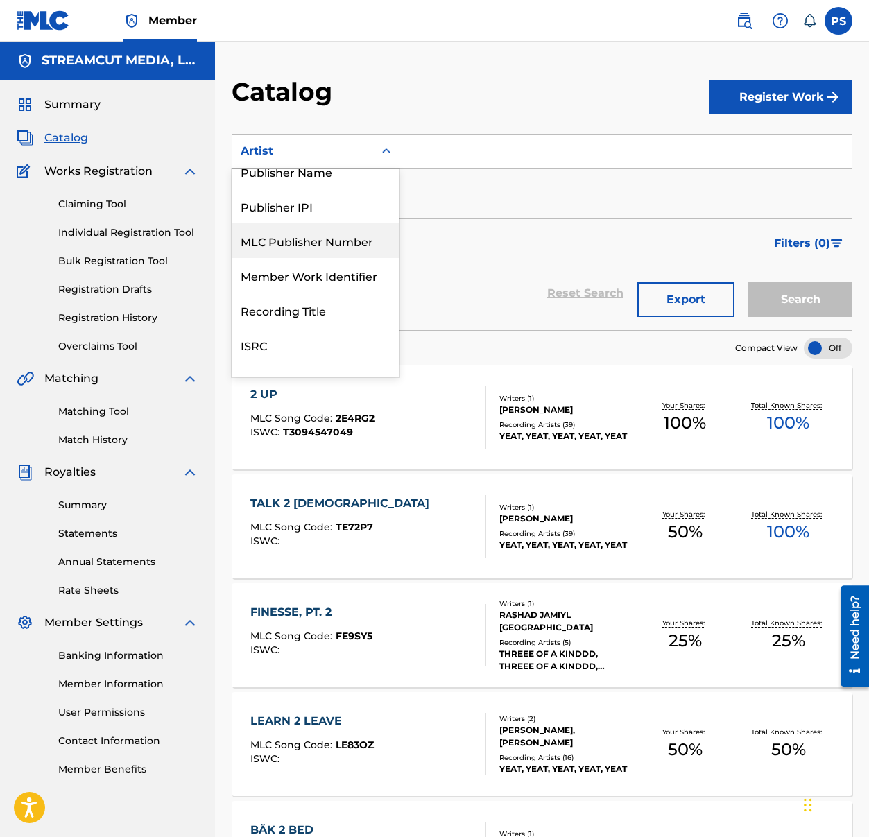
scroll to position [0, 0]
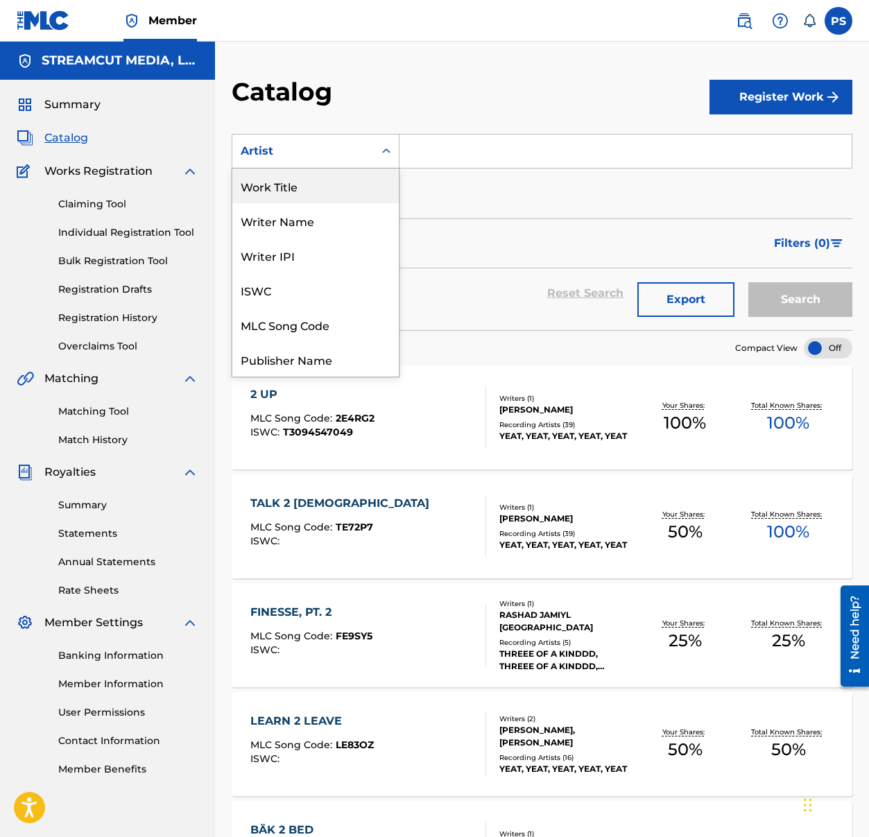
click at [317, 196] on div "Work Title" at bounding box center [315, 185] width 166 height 35
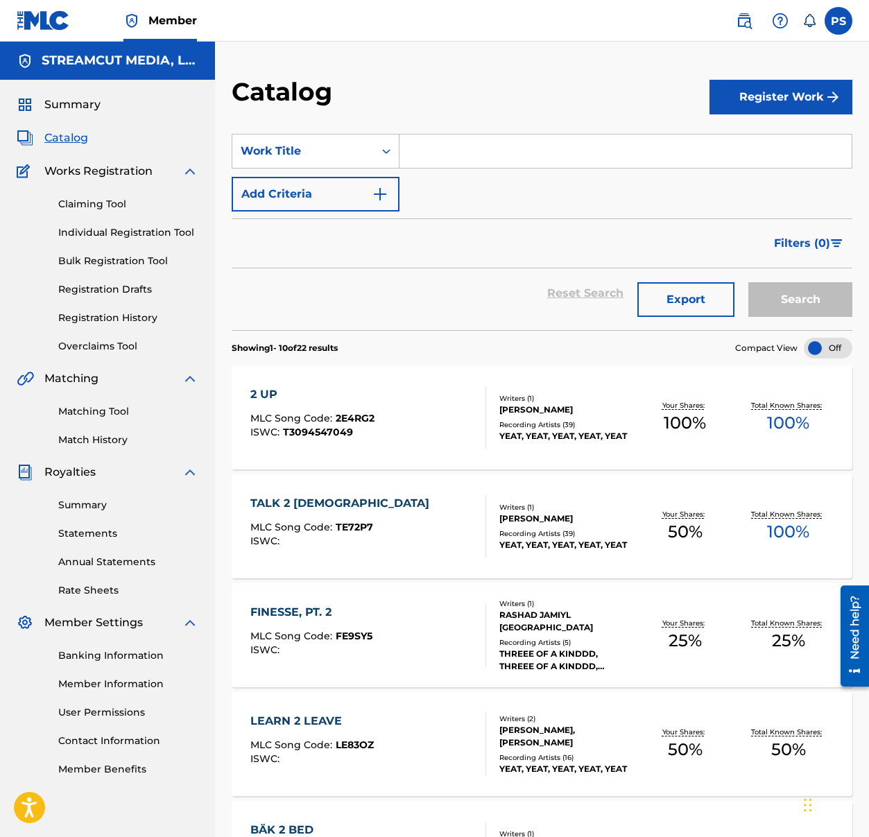
click at [409, 152] on input "Search Form" at bounding box center [625, 151] width 452 height 33
click at [748, 282] on button "Search" at bounding box center [800, 299] width 104 height 35
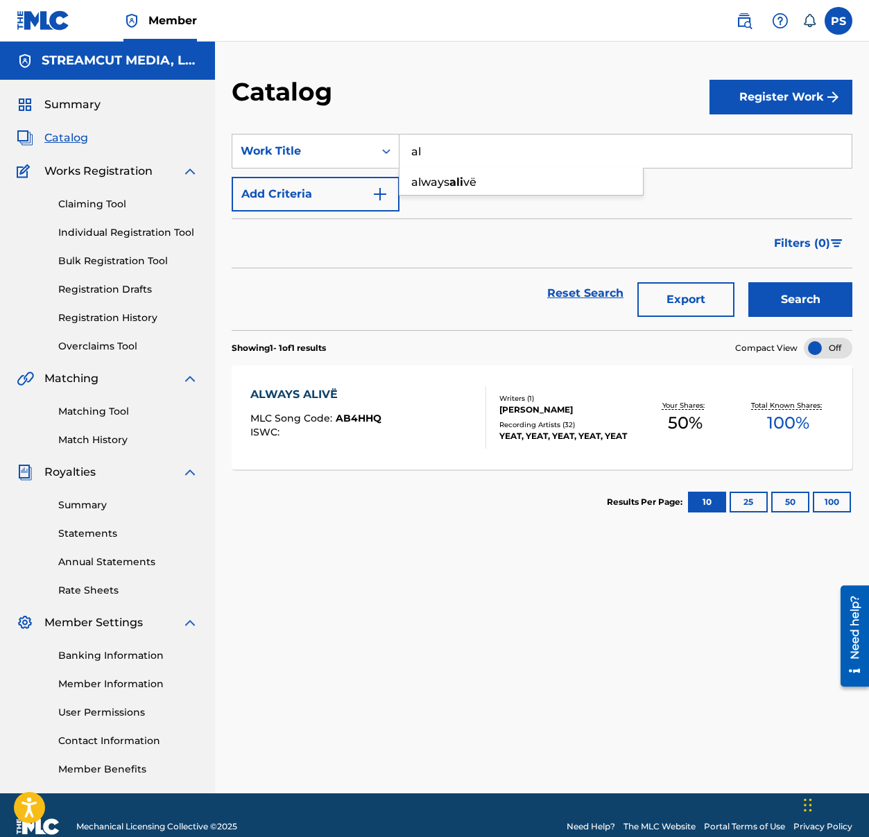
type input "a"
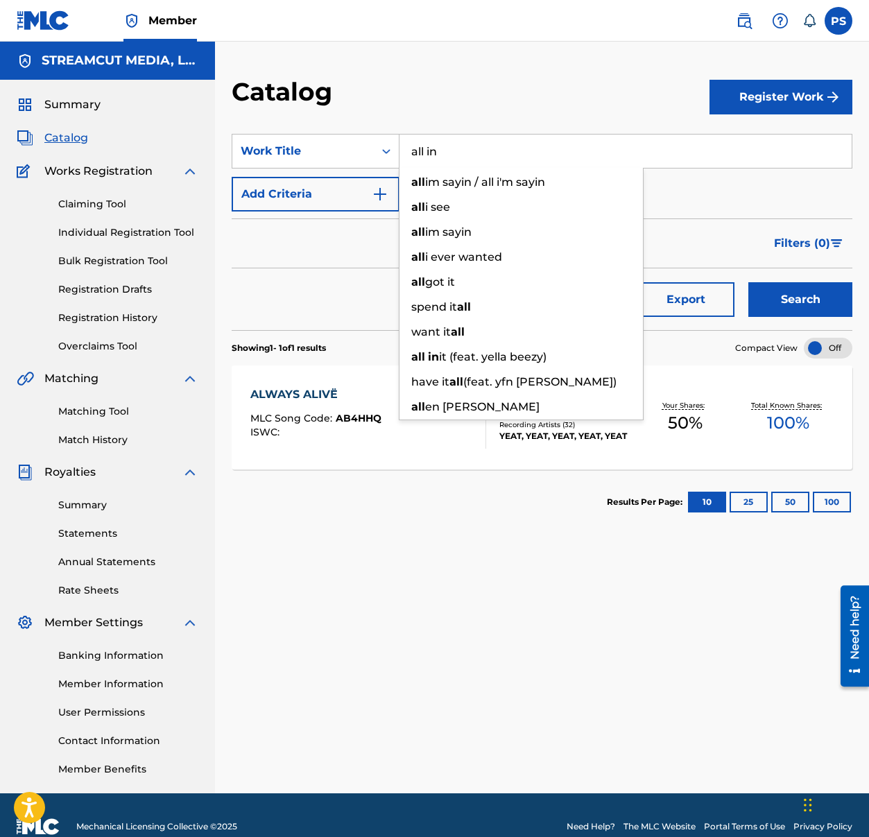
type input "all in"
click at [748, 282] on button "Search" at bounding box center [800, 299] width 104 height 35
